Goal: Information Seeking & Learning: Learn about a topic

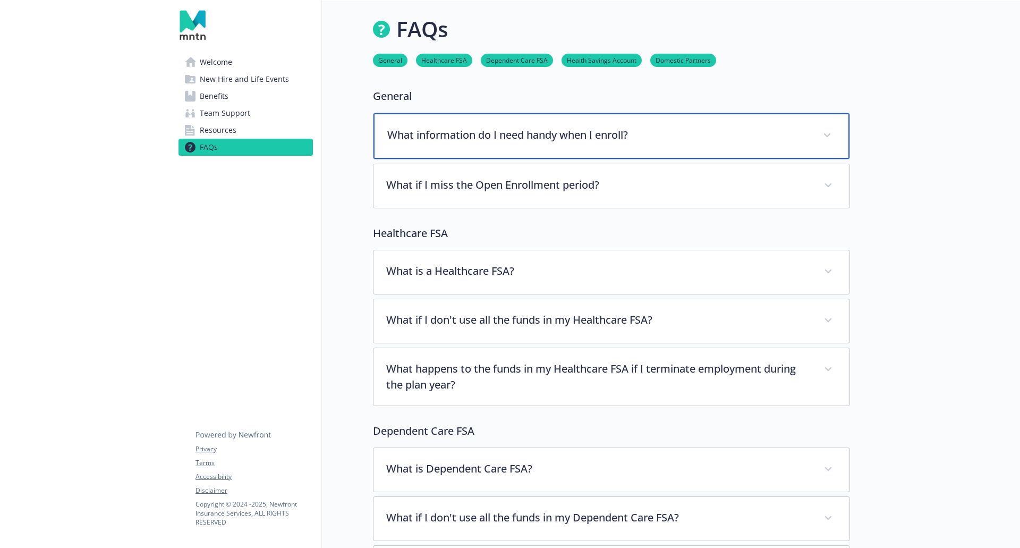
click at [632, 143] on div "What information do I need handy when I enroll?" at bounding box center [612, 136] width 476 height 46
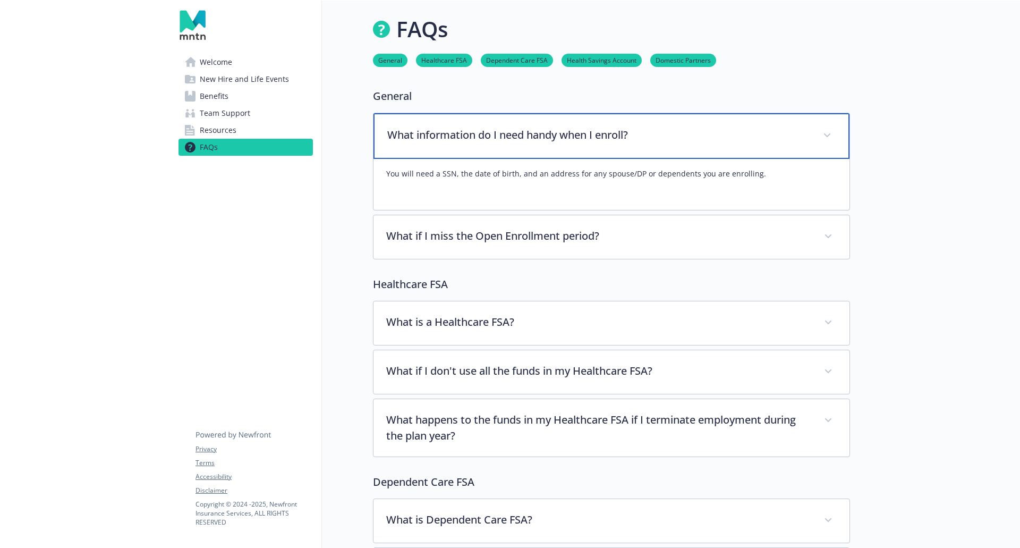
click at [632, 143] on div "What information do I need handy when I enroll?" at bounding box center [612, 136] width 476 height 46
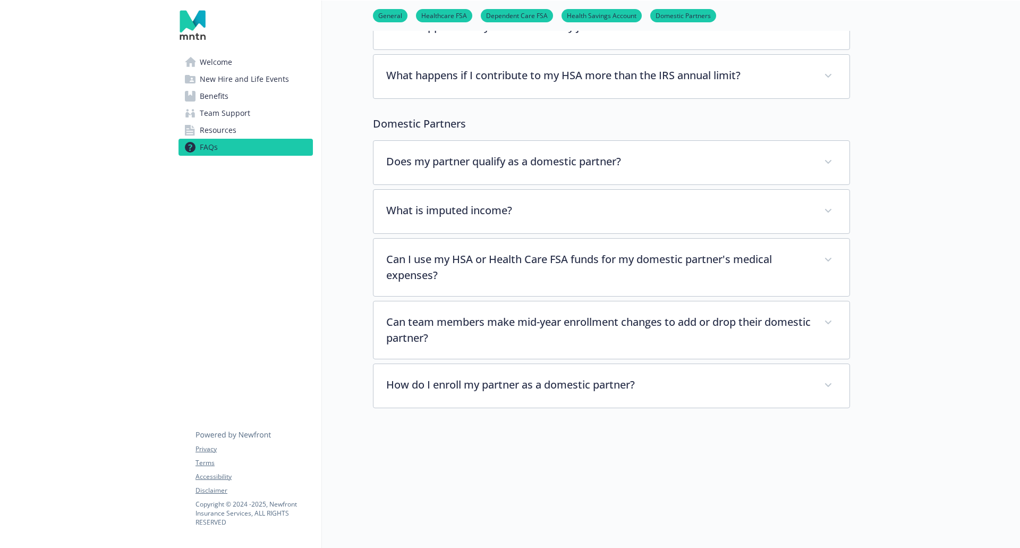
scroll to position [1331, 0]
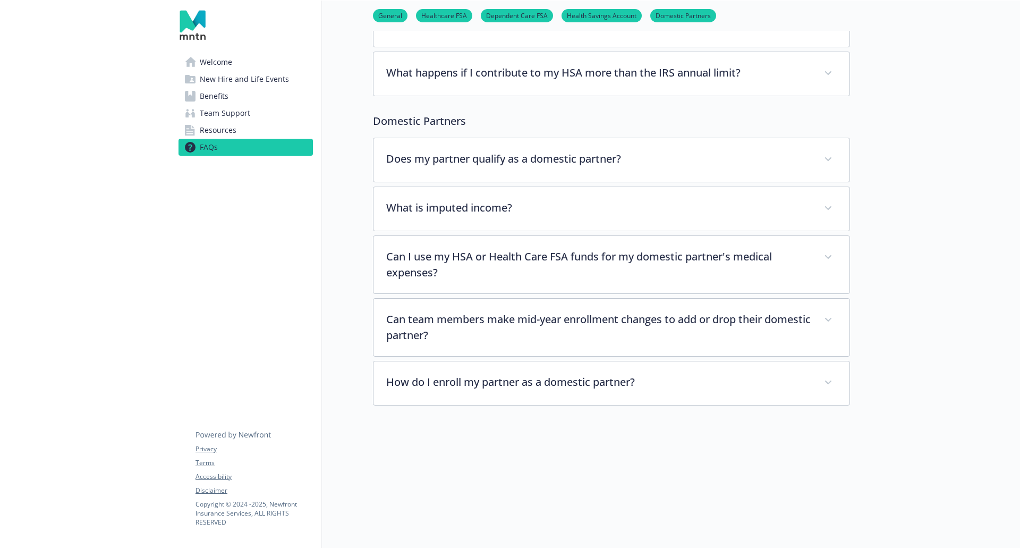
click at [207, 130] on span "Resources" at bounding box center [218, 130] width 37 height 17
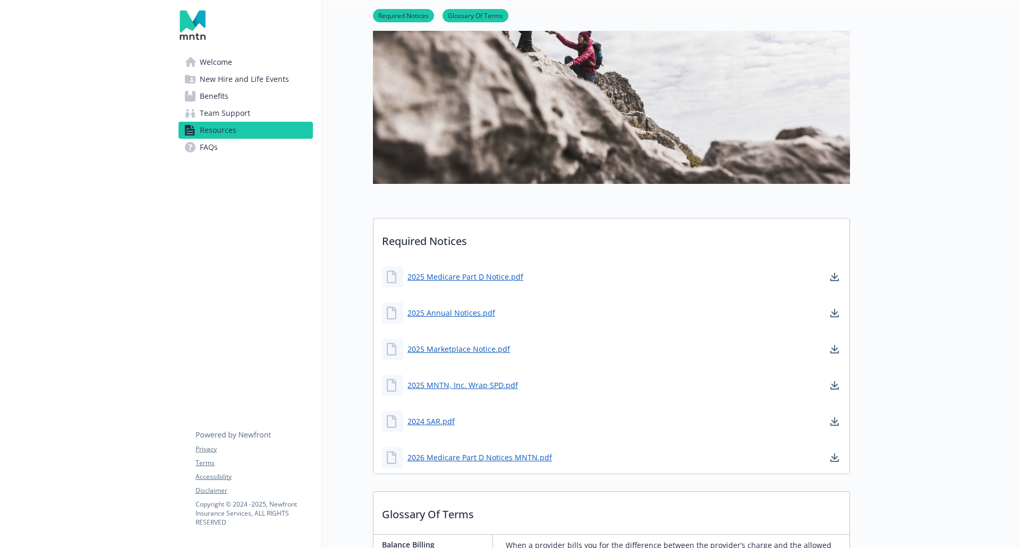
scroll to position [213, 0]
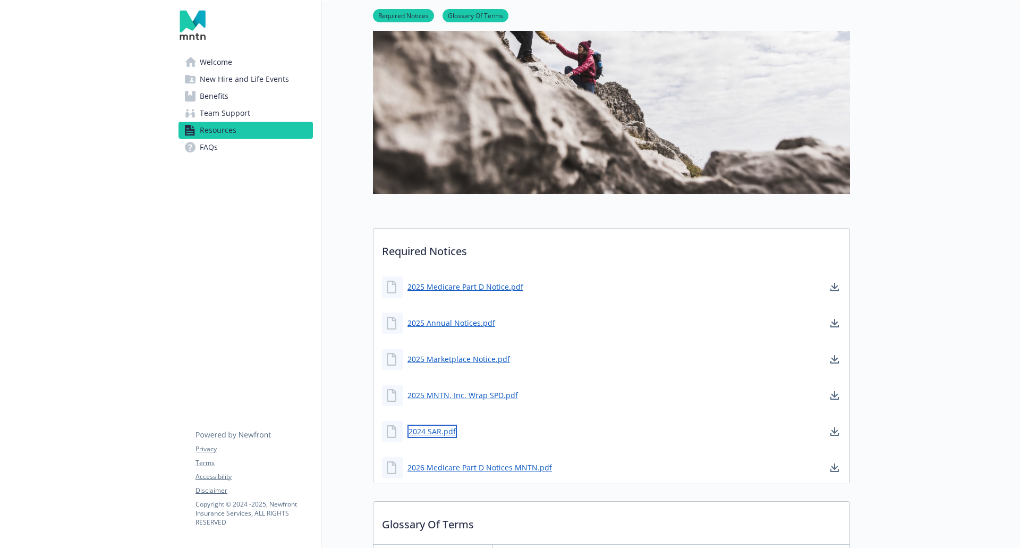
click at [432, 433] on link "2024 SAR.pdf" at bounding box center [432, 431] width 49 height 13
click at [461, 326] on link "2025 Annual Notices.pdf" at bounding box center [453, 322] width 90 height 13
click at [239, 116] on span "Team Support" at bounding box center [225, 113] width 50 height 17
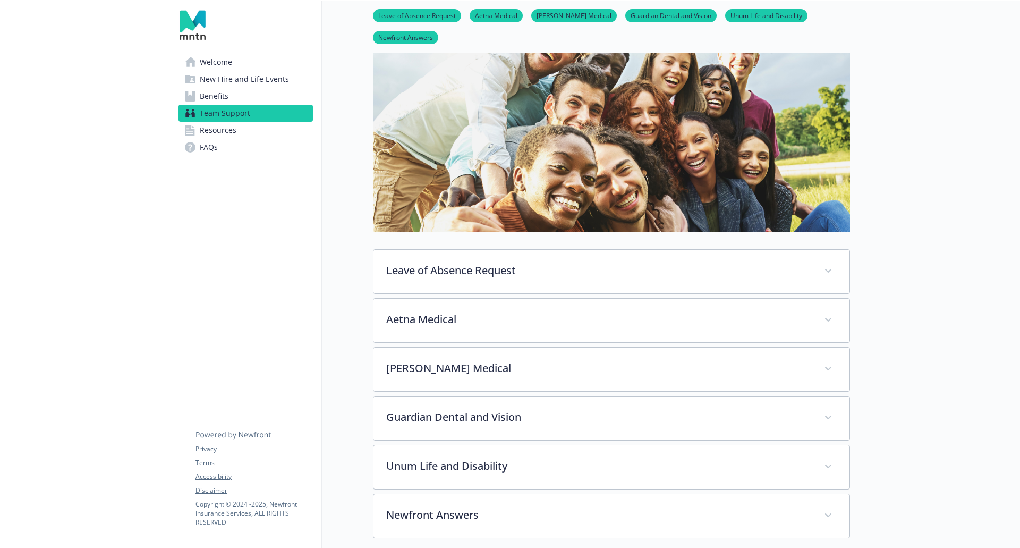
scroll to position [213, 0]
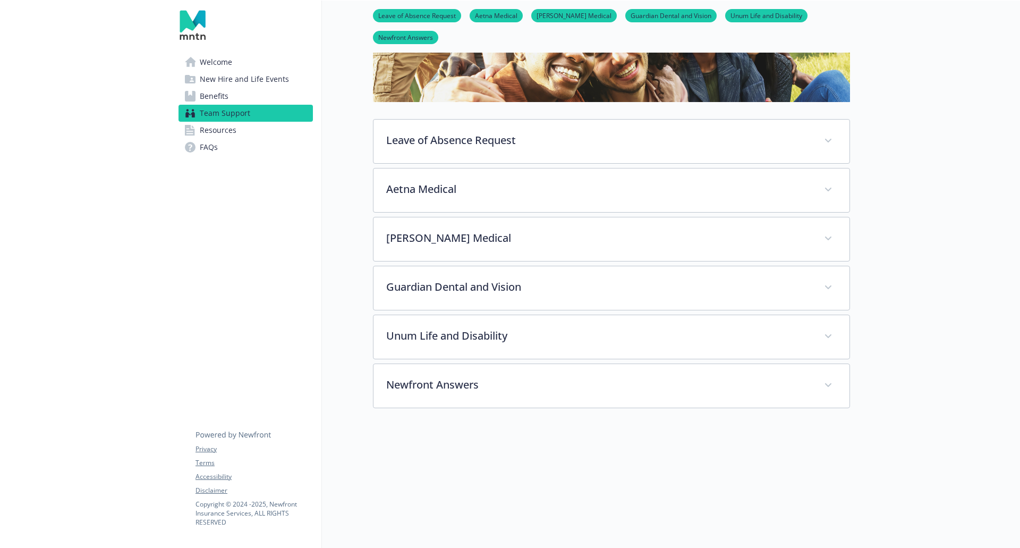
click at [255, 64] on link "Welcome" at bounding box center [246, 62] width 134 height 17
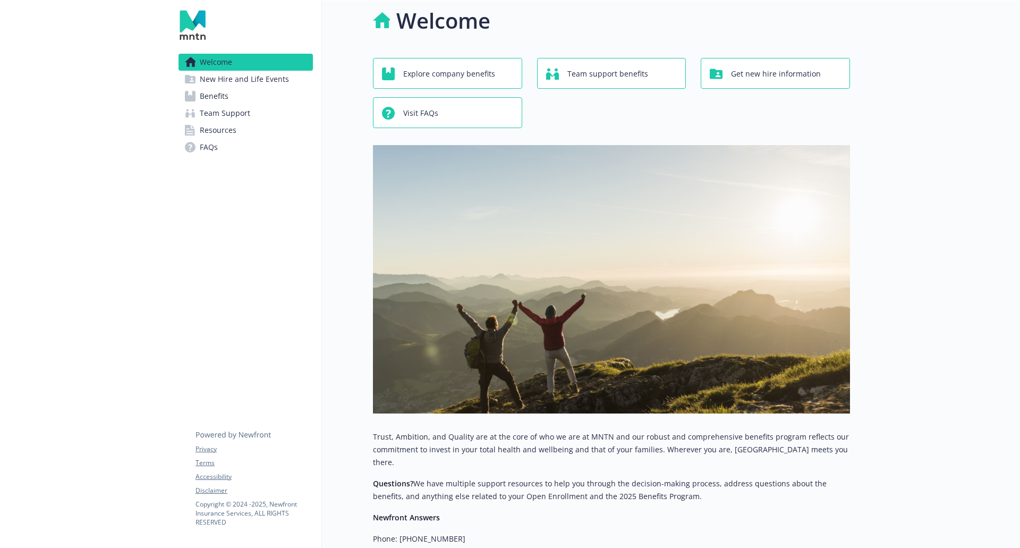
scroll to position [185, 0]
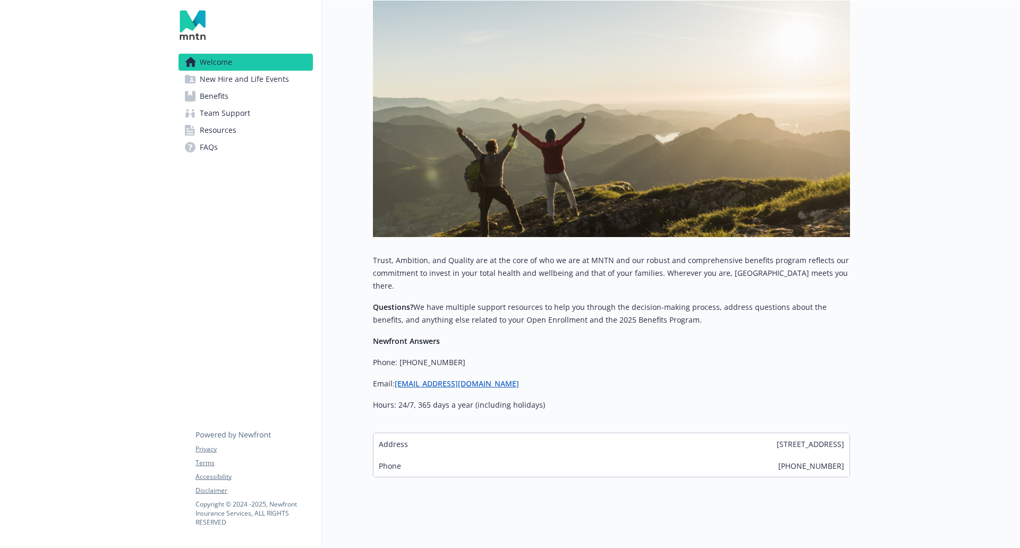
click at [258, 73] on span "New Hire and Life Events" at bounding box center [244, 79] width 89 height 17
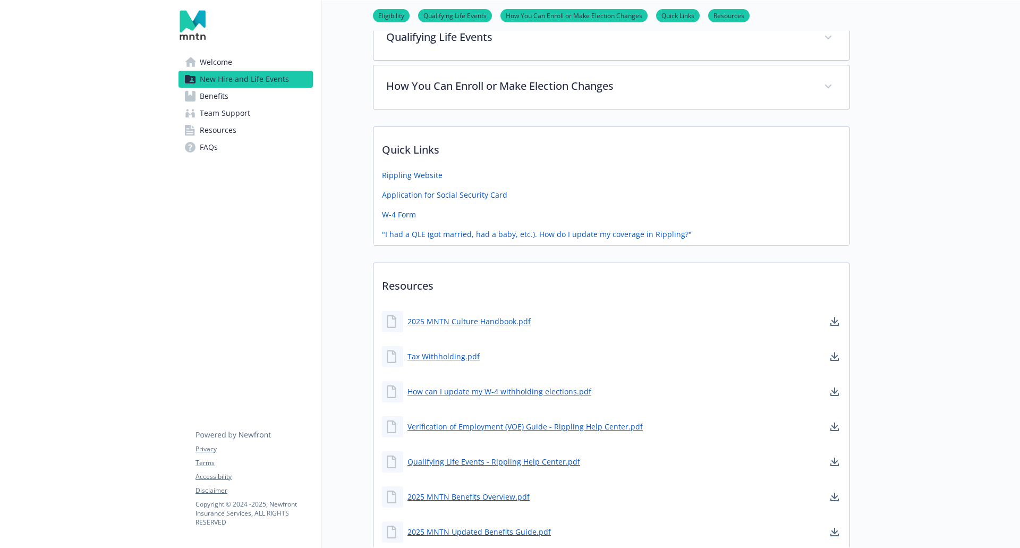
scroll to position [504, 0]
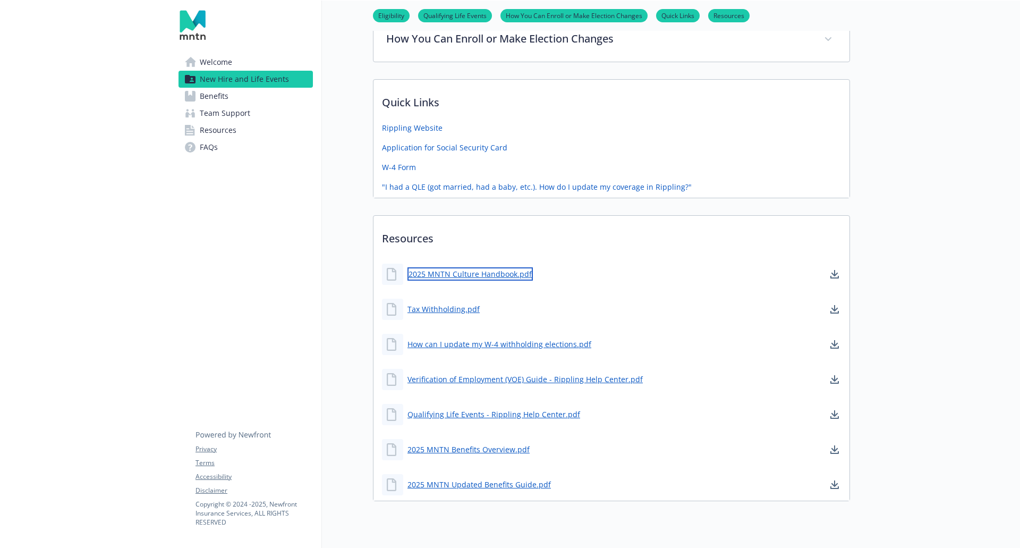
click at [491, 273] on link "2025 MNTN Culture Handbook.pdf" at bounding box center [470, 273] width 125 height 13
click at [228, 94] on link "Benefits" at bounding box center [246, 96] width 134 height 17
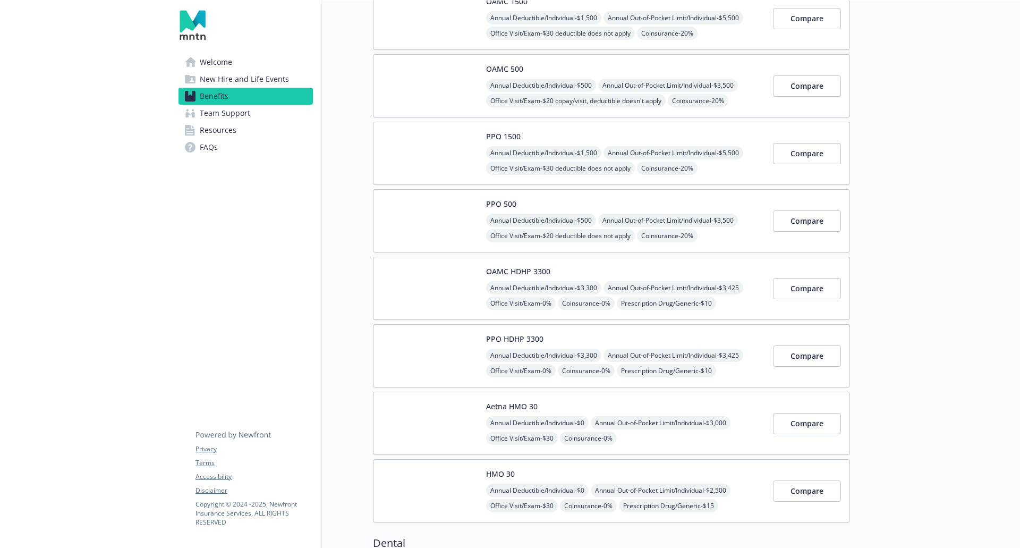
scroll to position [79, 0]
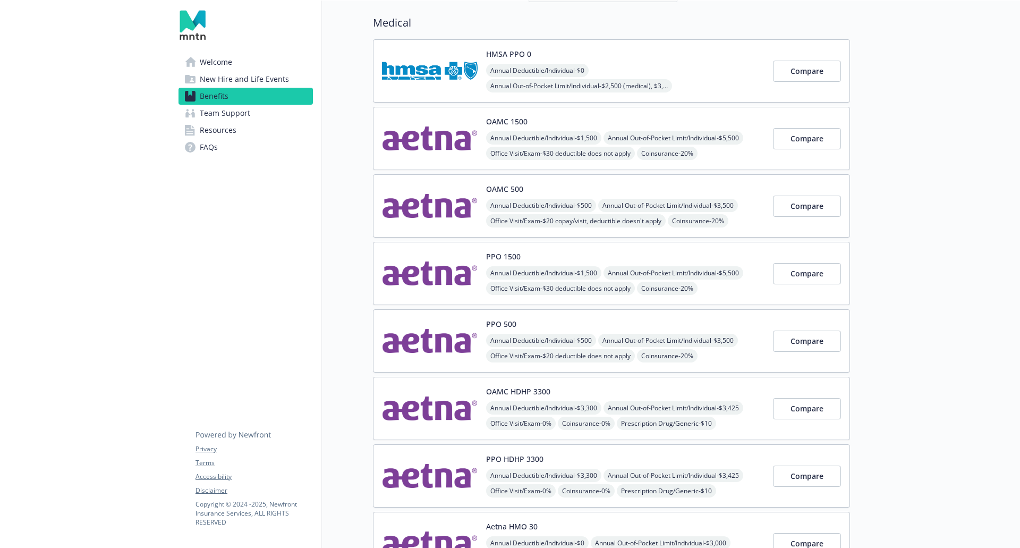
click at [221, 112] on span "Team Support" at bounding box center [225, 113] width 50 height 17
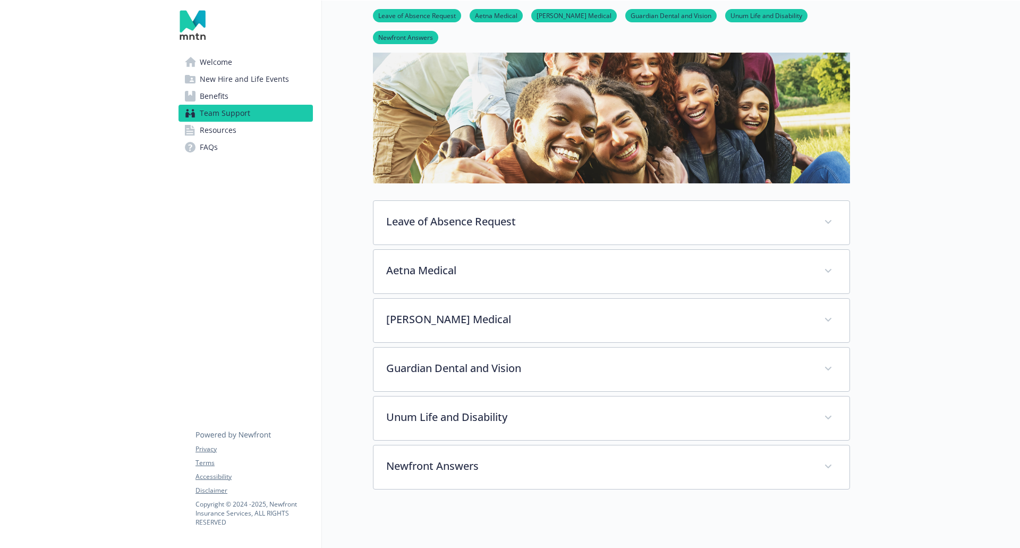
scroll to position [185, 0]
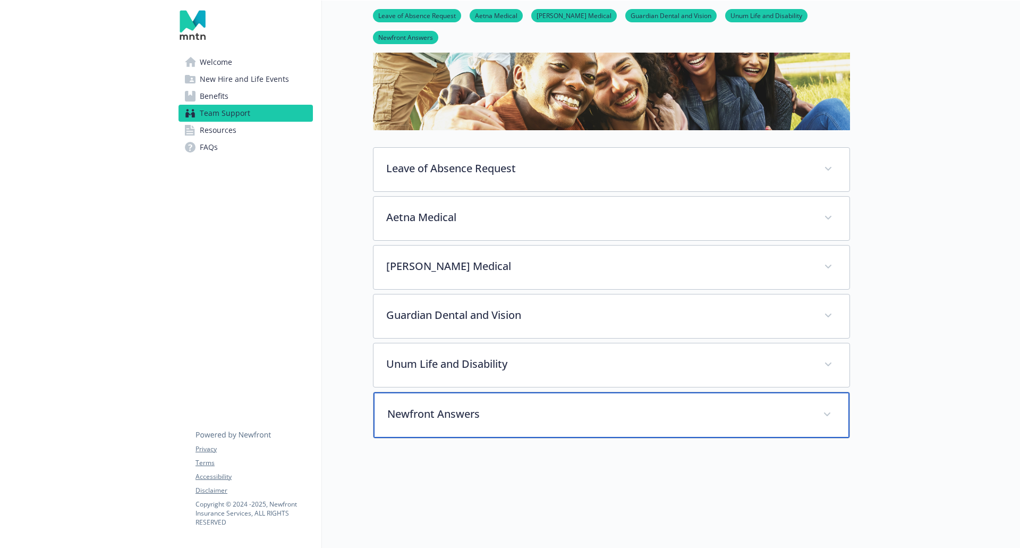
click at [603, 406] on p "Newfront Answers" at bounding box center [598, 414] width 423 height 16
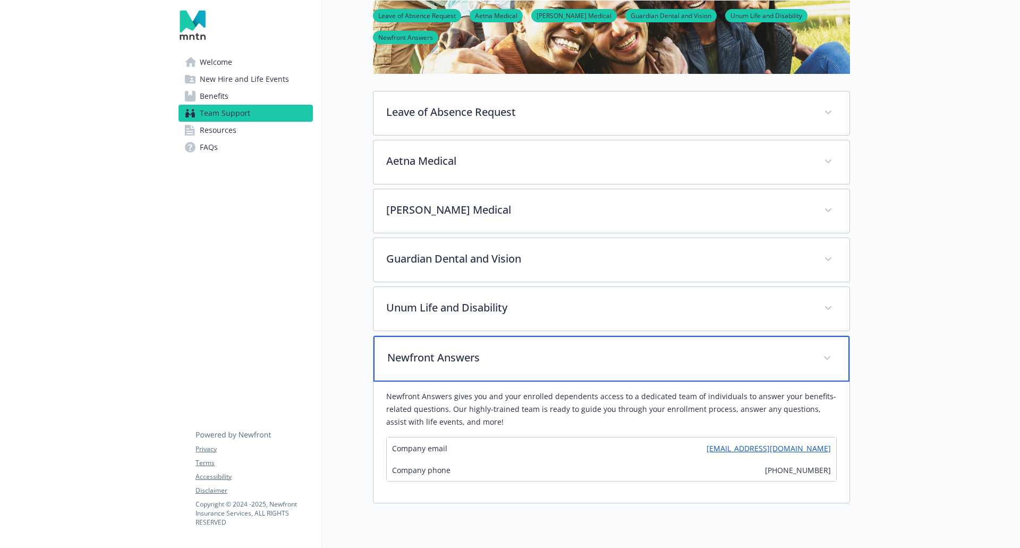
scroll to position [0, 0]
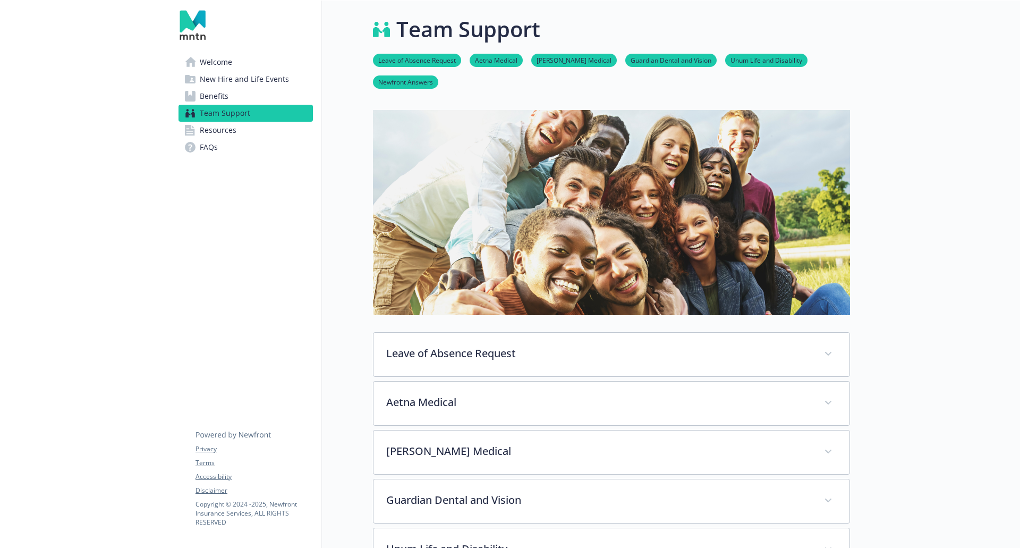
click at [233, 126] on span "Resources" at bounding box center [218, 130] width 37 height 17
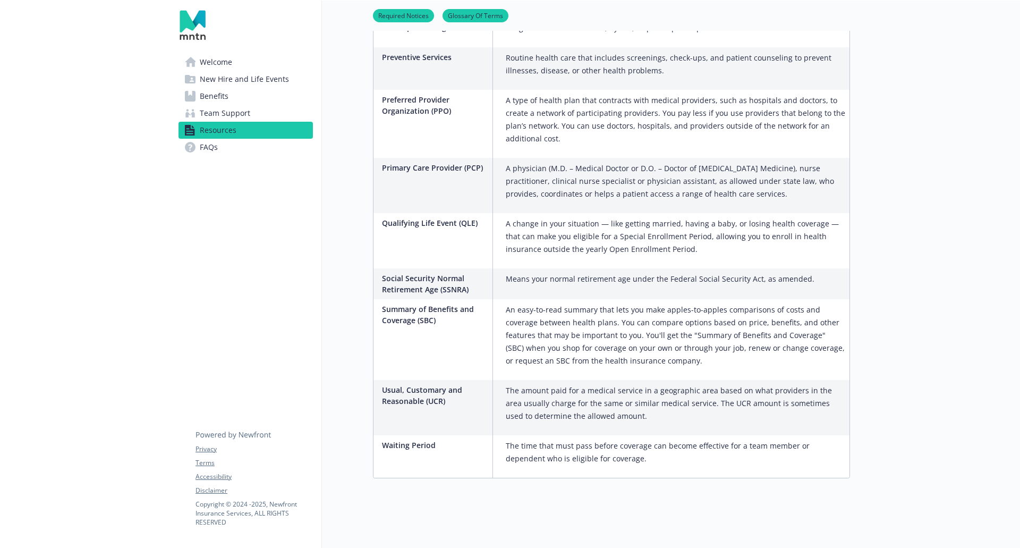
scroll to position [1821, 0]
click at [226, 146] on link "FAQs" at bounding box center [246, 147] width 134 height 17
